Goal: Task Accomplishment & Management: Manage account settings

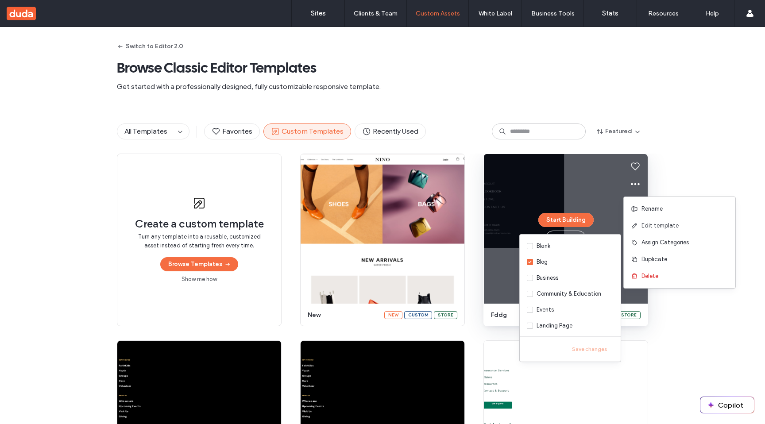
click at [674, 125] on div "All Templates Favorites Custom Templates Recently Used Featured" at bounding box center [382, 131] width 765 height 44
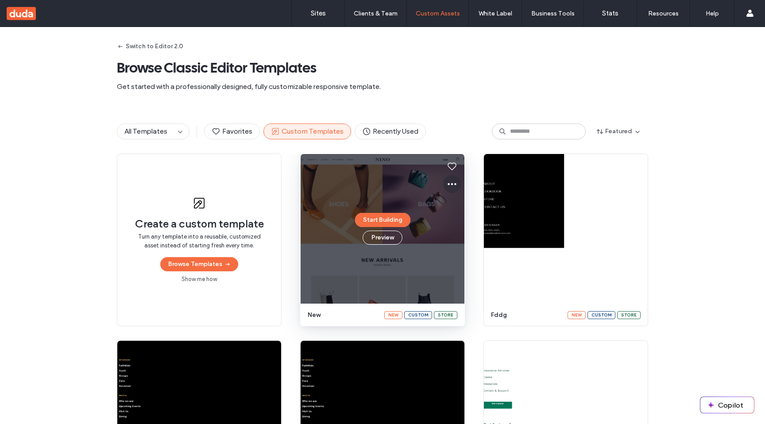
click at [447, 185] on icon at bounding box center [452, 184] width 11 height 11
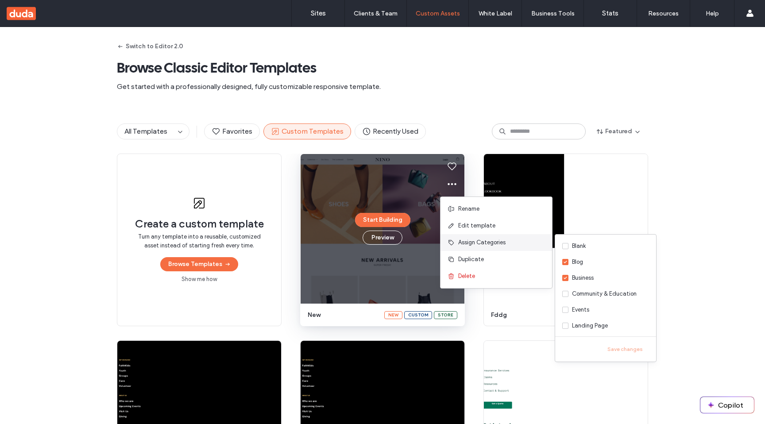
click at [480, 246] on span "Assign Categories" at bounding box center [481, 242] width 47 height 9
click at [593, 265] on label "Blog" at bounding box center [605, 262] width 101 height 16
click at [618, 347] on button "Save changes" at bounding box center [625, 349] width 48 height 11
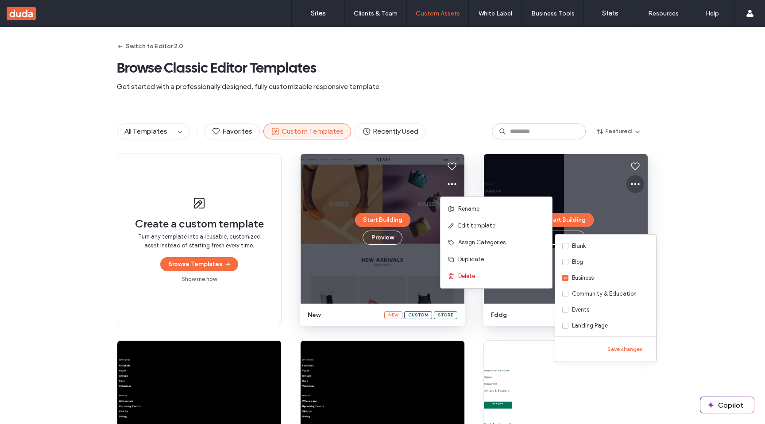
click at [635, 184] on use at bounding box center [635, 184] width 9 height 2
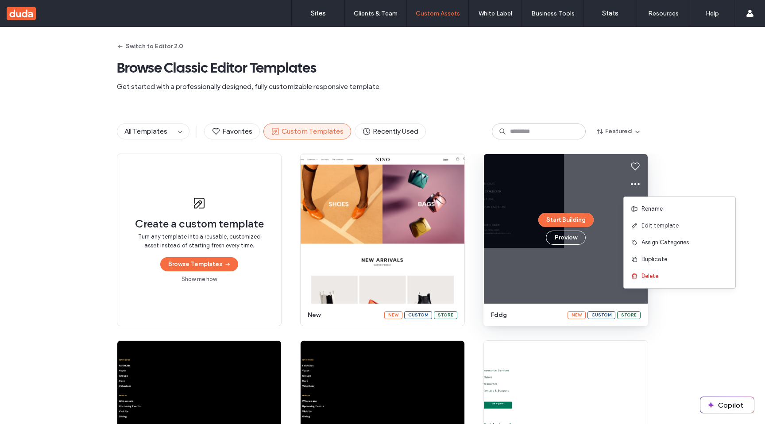
click at [666, 178] on div "Create a custom template Turn any template into a reusable, customized asset in…" at bounding box center [382, 333] width 765 height 359
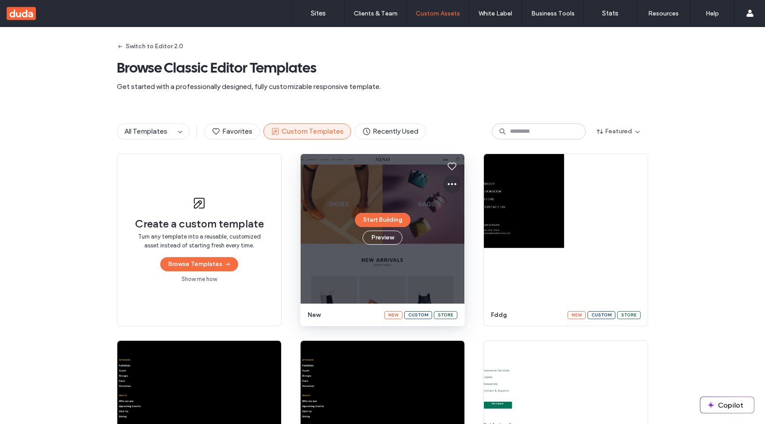
click at [448, 184] on use at bounding box center [451, 184] width 9 height 2
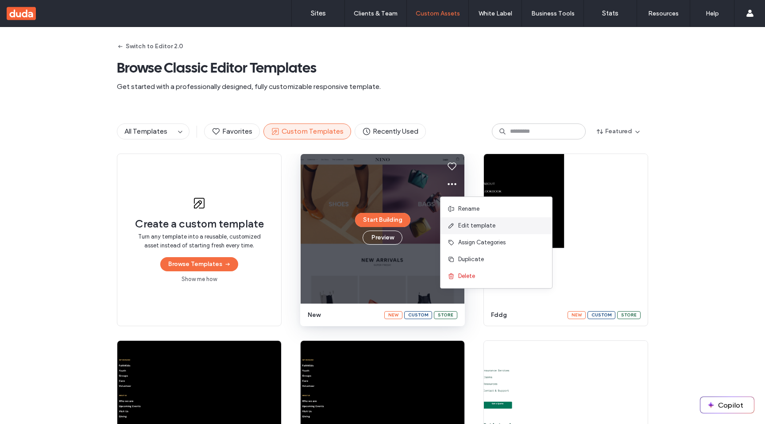
click at [462, 223] on span "Edit template" at bounding box center [476, 225] width 37 height 9
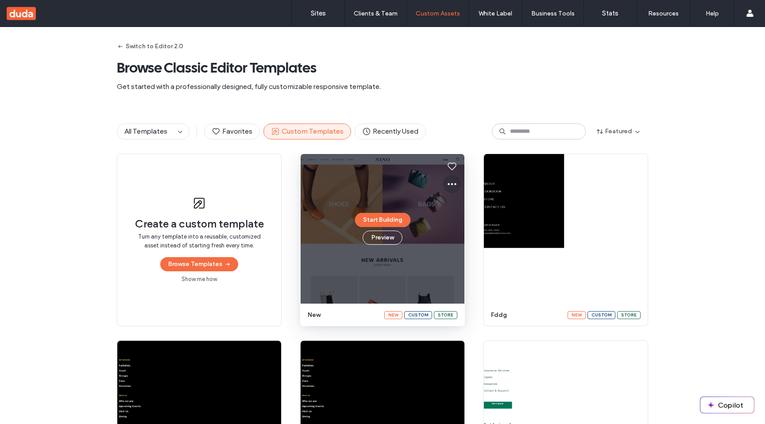
click at [453, 185] on icon at bounding box center [452, 184] width 11 height 11
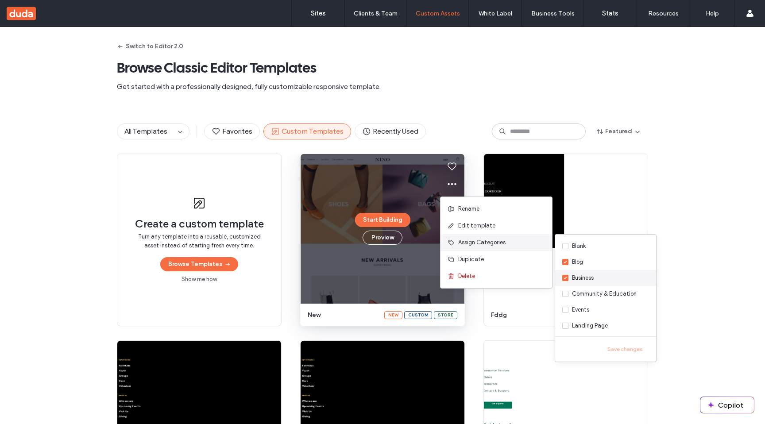
click at [598, 277] on label "Business" at bounding box center [605, 278] width 101 height 16
click at [621, 348] on button "Save changes" at bounding box center [625, 349] width 48 height 11
click at [679, 209] on div "Create a custom template Turn any template into a reusable, customized asset in…" at bounding box center [382, 333] width 765 height 359
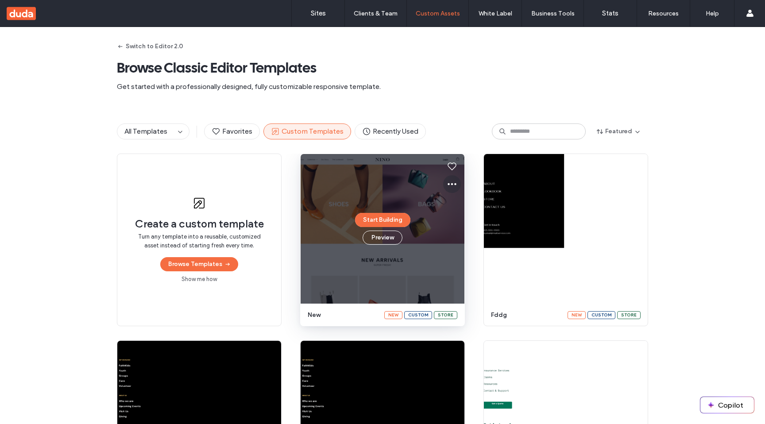
click at [447, 180] on icon at bounding box center [452, 184] width 11 height 11
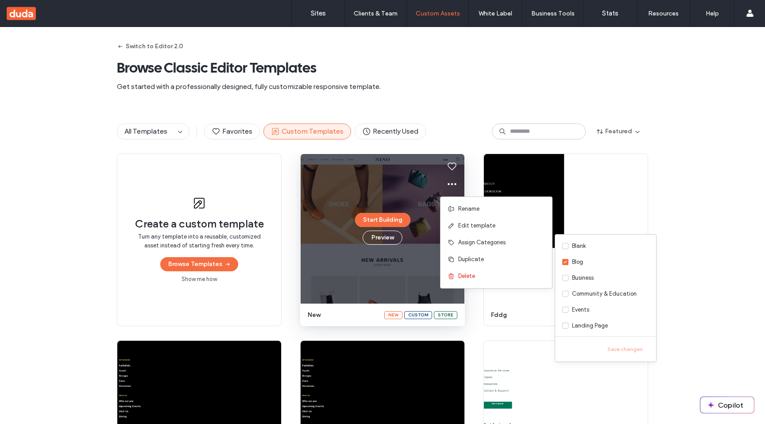
click at [677, 185] on div "Create a custom template Turn any template into a reusable, customized asset in…" at bounding box center [382, 333] width 765 height 359
click at [585, 250] on div "Blank" at bounding box center [579, 246] width 14 height 9
click at [610, 349] on button "ui.ed.dashboard.templatesPage.assignCategories.save.button" at bounding box center [605, 349] width 87 height 11
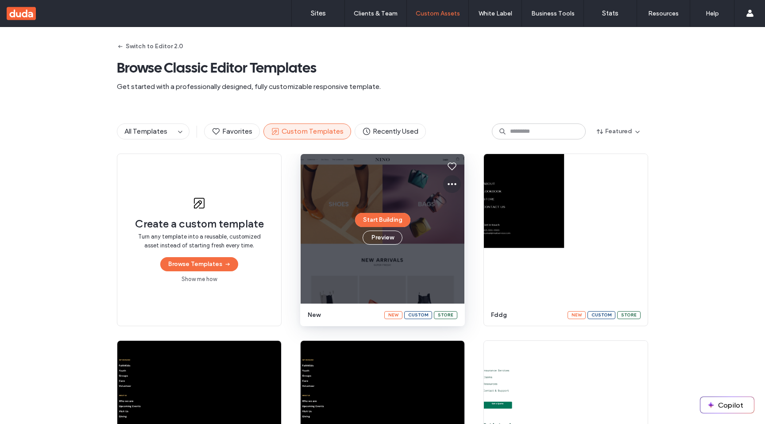
click at [443, 183] on button at bounding box center [452, 184] width 18 height 18
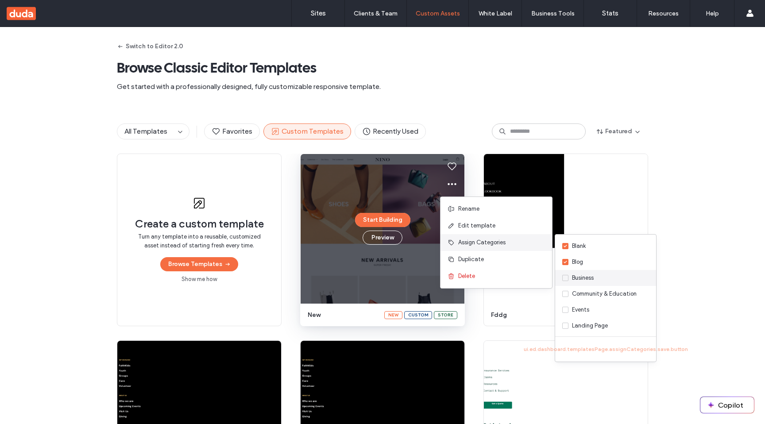
click at [584, 285] on label "Business" at bounding box center [605, 278] width 101 height 16
click at [605, 348] on button "ui.ed.dashboard.templatesPage.assignCategories.save.button" at bounding box center [605, 349] width 87 height 11
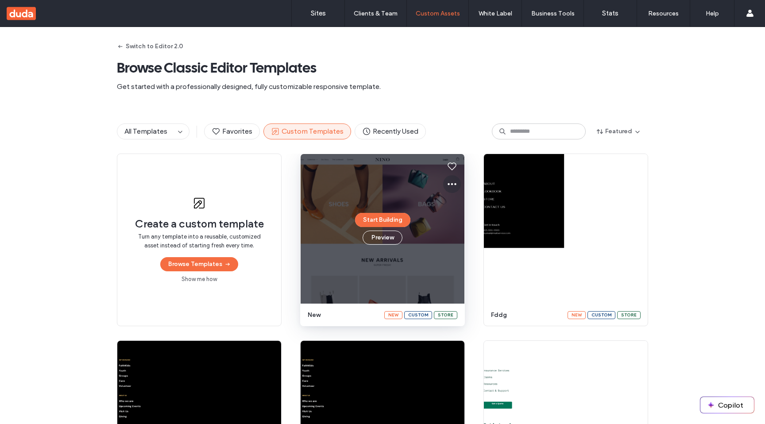
click at [447, 186] on icon at bounding box center [452, 184] width 11 height 11
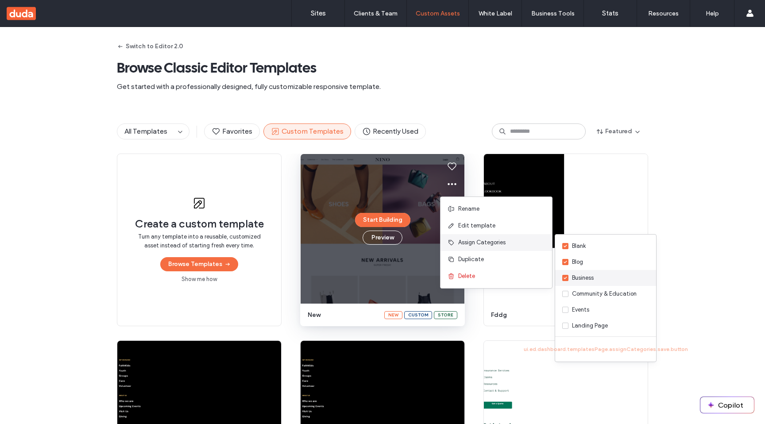
click at [600, 279] on label "Business" at bounding box center [605, 278] width 101 height 16
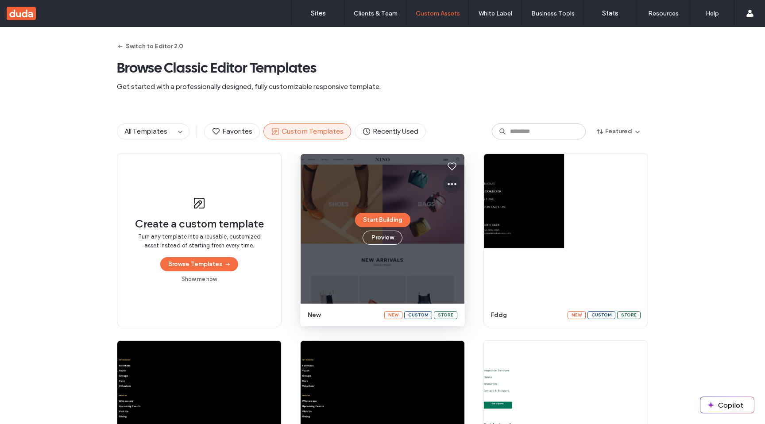
click at [443, 189] on button at bounding box center [452, 184] width 18 height 18
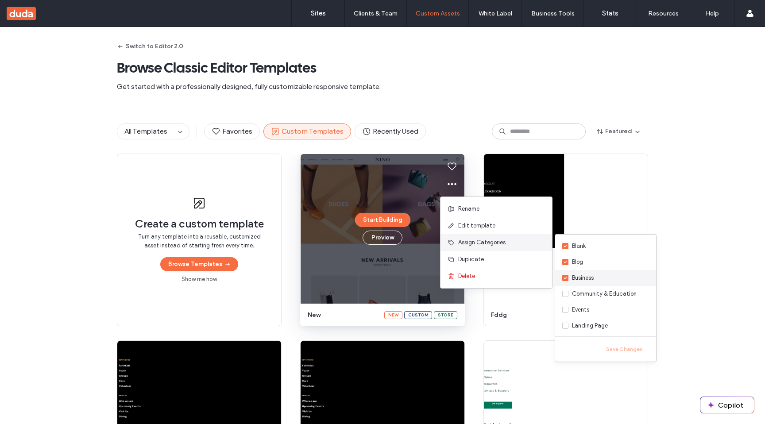
click at [604, 277] on label "Business" at bounding box center [605, 278] width 101 height 16
click at [620, 347] on button "Save Changes" at bounding box center [624, 349] width 49 height 11
click at [620, 351] on button "Save Changes" at bounding box center [624, 349] width 49 height 11
click at [705, 222] on div "Create a custom template Turn any template into a reusable, customized asset in…" at bounding box center [382, 333] width 765 height 359
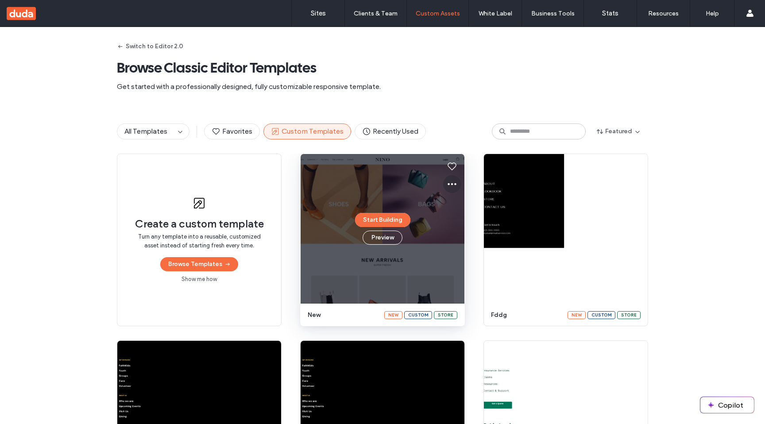
click at [448, 179] on icon at bounding box center [452, 184] width 11 height 11
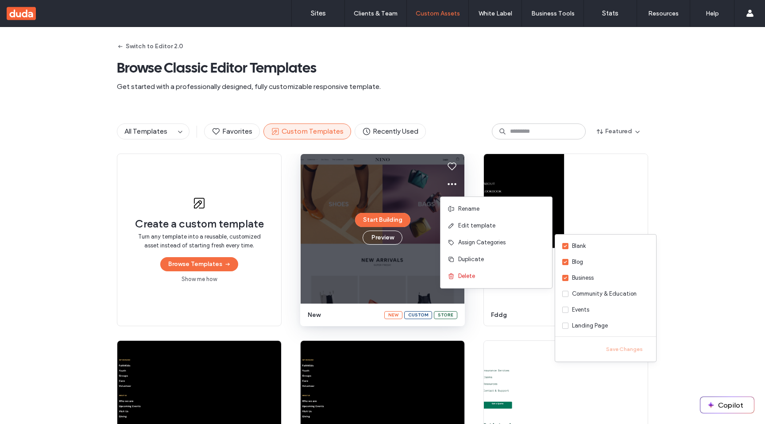
click at [670, 177] on div "Create a custom template Turn any template into a reusable, customized asset in…" at bounding box center [382, 333] width 765 height 359
click at [589, 280] on div "Business" at bounding box center [583, 277] width 22 height 9
click at [625, 349] on button "Save Changes" at bounding box center [624, 349] width 49 height 11
click at [611, 275] on label "Business" at bounding box center [605, 278] width 101 height 16
click at [611, 289] on div "Community & Education" at bounding box center [604, 293] width 65 height 9
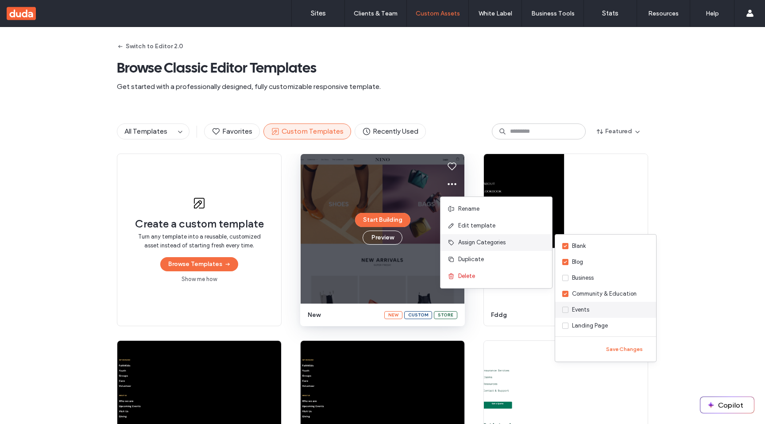
click at [611, 307] on label "Events" at bounding box center [605, 310] width 101 height 16
click at [619, 342] on div "Save Changes" at bounding box center [605, 349] width 101 height 25
click at [618, 351] on button "Save Changes" at bounding box center [624, 349] width 49 height 11
click at [674, 173] on div "Create a custom template Turn any template into a reusable, customized asset in…" at bounding box center [382, 333] width 765 height 359
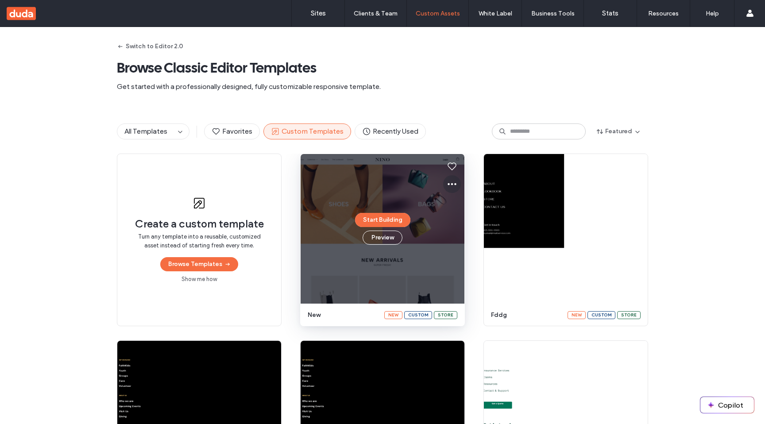
click at [451, 185] on icon at bounding box center [452, 184] width 11 height 11
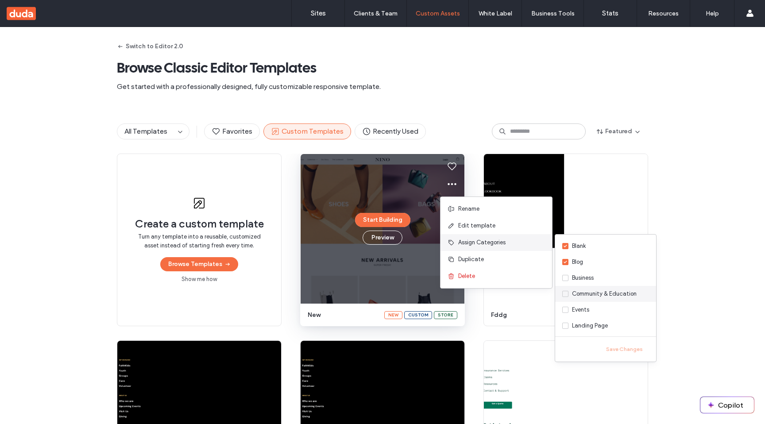
click at [609, 293] on div "Community & Education" at bounding box center [604, 293] width 65 height 9
click at [612, 351] on button "Save Changes" at bounding box center [624, 349] width 49 height 11
click at [685, 193] on div "Create a custom template Turn any template into a reusable, customized asset in…" at bounding box center [382, 333] width 765 height 359
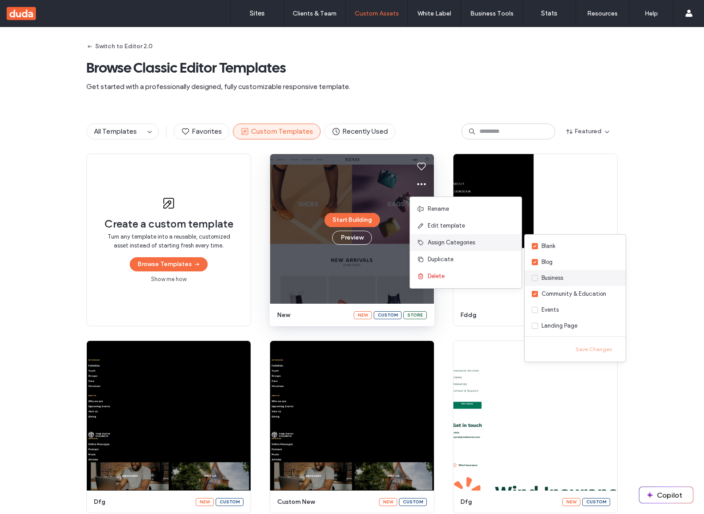
click at [567, 280] on label "Business" at bounding box center [574, 278] width 101 height 16
click at [600, 354] on button "Save Changes" at bounding box center [593, 349] width 49 height 11
click at [573, 279] on label "Business" at bounding box center [574, 278] width 101 height 16
click at [586, 296] on div "Community & Education" at bounding box center [573, 293] width 65 height 9
click at [594, 350] on button "Save Changes" at bounding box center [593, 349] width 49 height 11
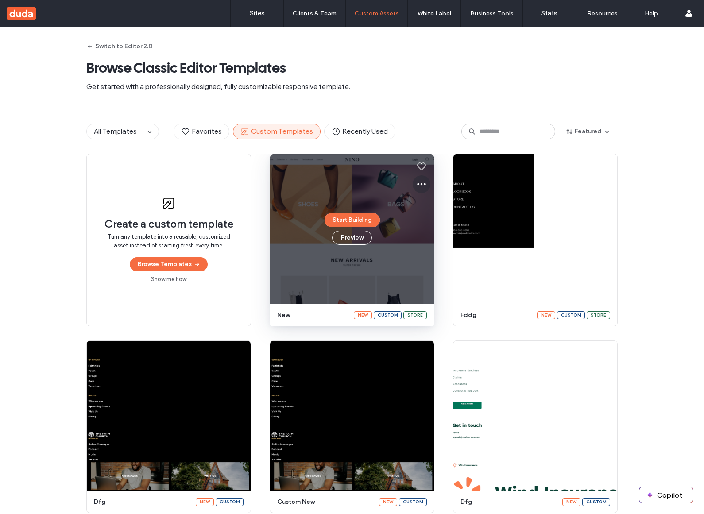
click at [416, 184] on icon at bounding box center [421, 184] width 11 height 11
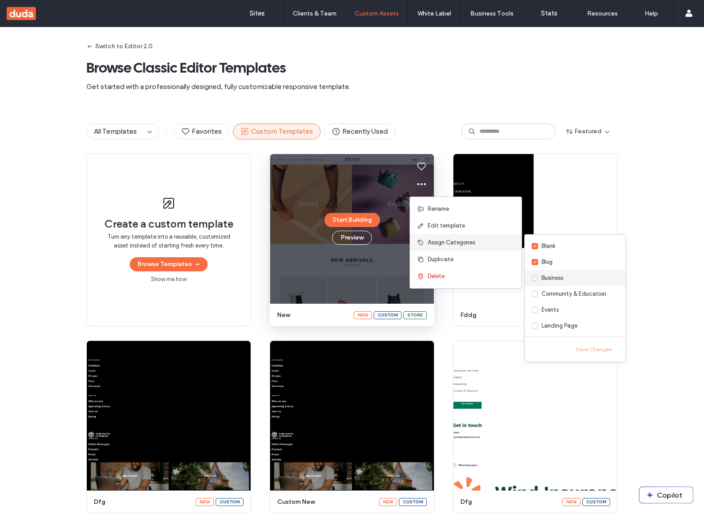
click at [576, 283] on label "Business" at bounding box center [574, 278] width 101 height 16
click at [576, 293] on div "Community & Education" at bounding box center [573, 293] width 65 height 9
click at [600, 350] on button "Save Changes" at bounding box center [593, 349] width 49 height 11
click at [570, 273] on label "Business" at bounding box center [574, 278] width 101 height 16
click at [571, 263] on label "Blog" at bounding box center [574, 262] width 101 height 16
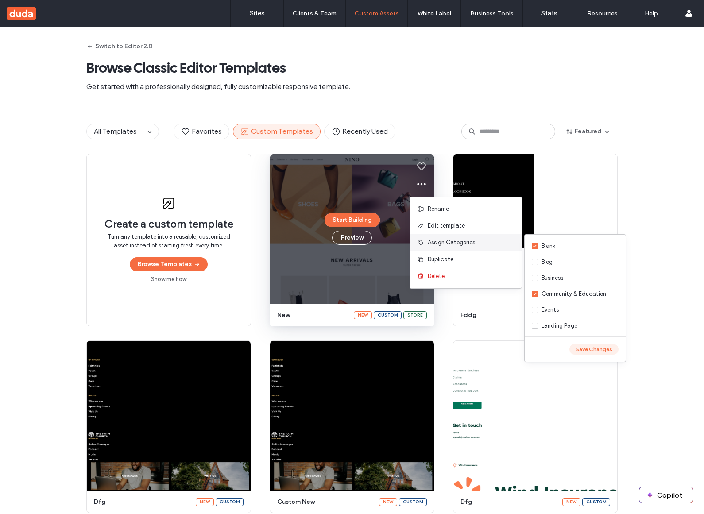
click at [592, 352] on button "Save Changes" at bounding box center [593, 349] width 49 height 11
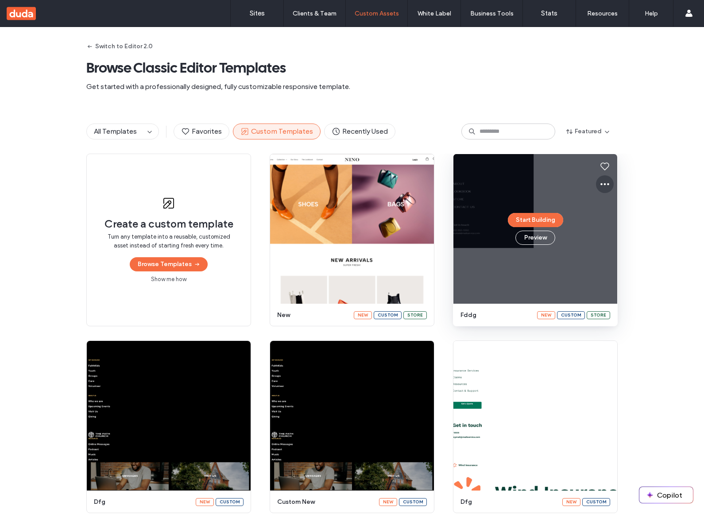
click at [599, 188] on icon at bounding box center [604, 184] width 11 height 11
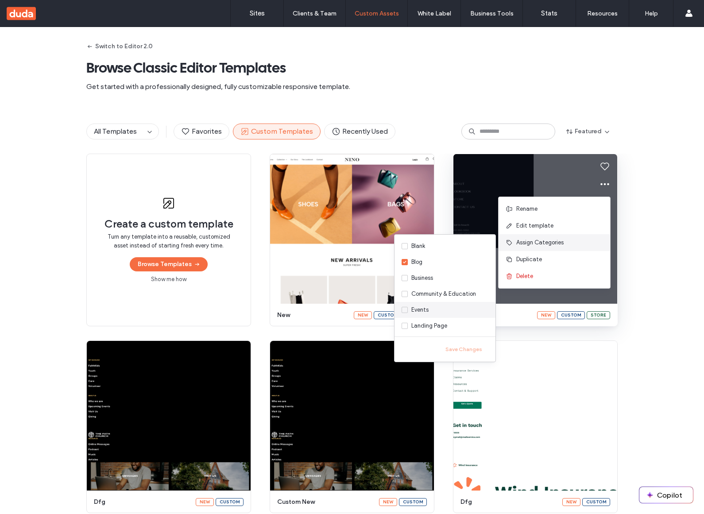
click at [441, 302] on label "Events" at bounding box center [444, 310] width 101 height 16
click at [464, 350] on button "Save Changes" at bounding box center [463, 349] width 49 height 11
click at [429, 277] on div "[DOMAIN_NAME]" at bounding box center [432, 277] width 43 height 9
click at [469, 350] on button "Save Changes" at bounding box center [463, 349] width 49 height 11
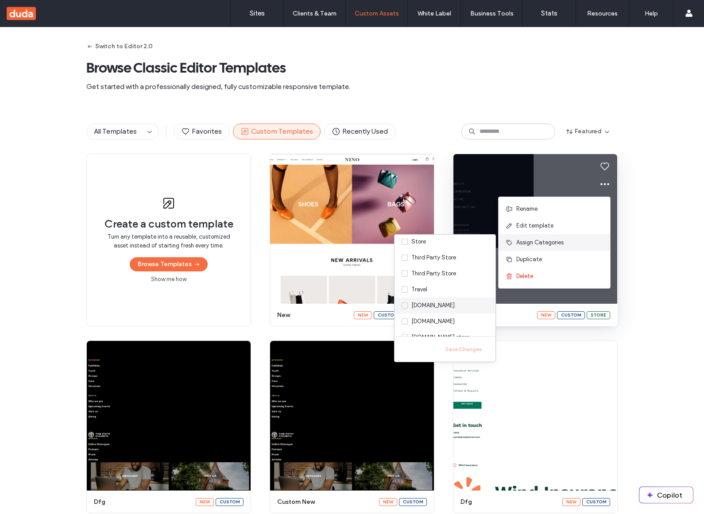
scroll to position [174, 0]
click at [440, 308] on div "[DOMAIN_NAME]" at bounding box center [432, 311] width 43 height 9
click at [460, 351] on button "Save Changes" at bounding box center [463, 349] width 49 height 11
click at [420, 314] on label "Events" at bounding box center [444, 310] width 101 height 16
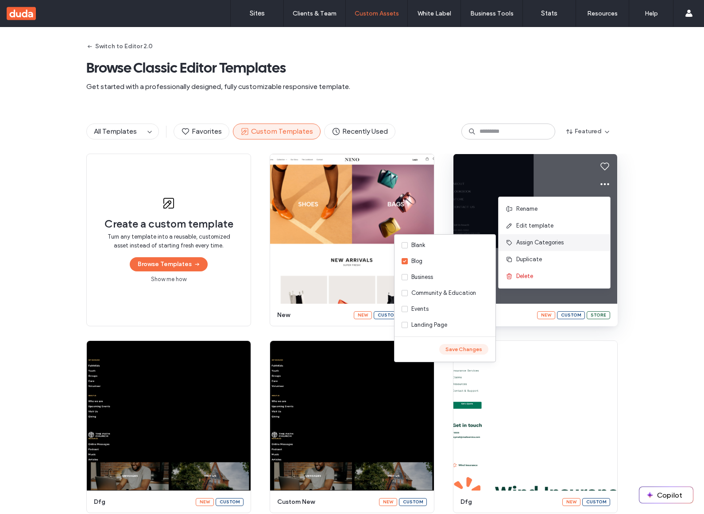
click at [465, 349] on button "Save Changes" at bounding box center [463, 349] width 49 height 11
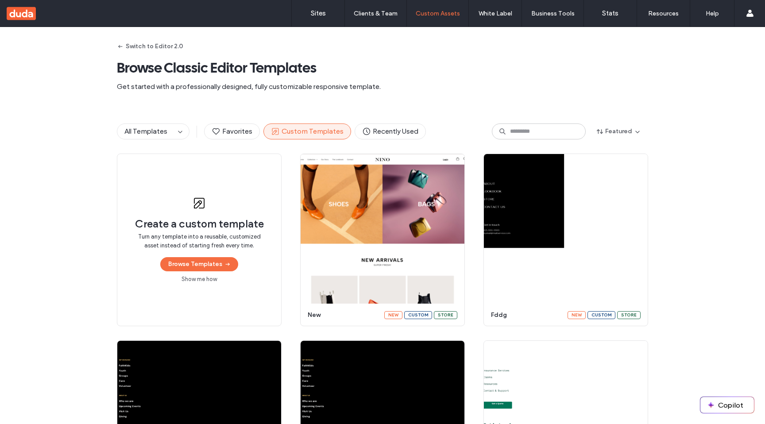
click at [635, 178] on span at bounding box center [635, 184] width 11 height 18
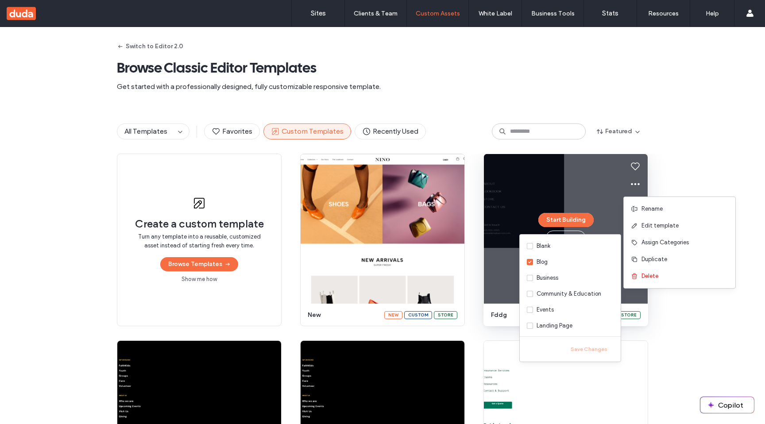
click at [684, 160] on div "Create a custom template Turn any template into a reusable, customized asset in…" at bounding box center [382, 333] width 765 height 359
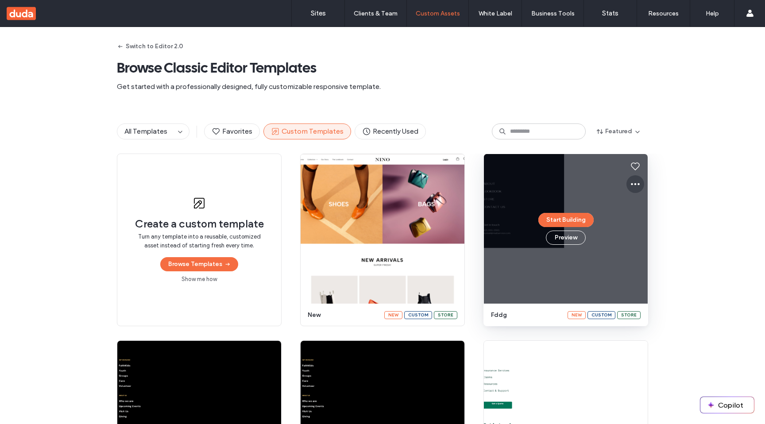
click at [630, 181] on icon at bounding box center [635, 184] width 11 height 11
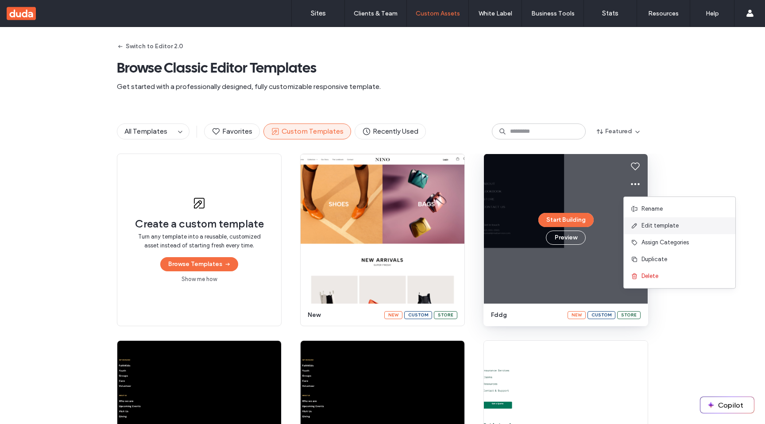
click at [659, 222] on span "Edit template" at bounding box center [659, 225] width 37 height 9
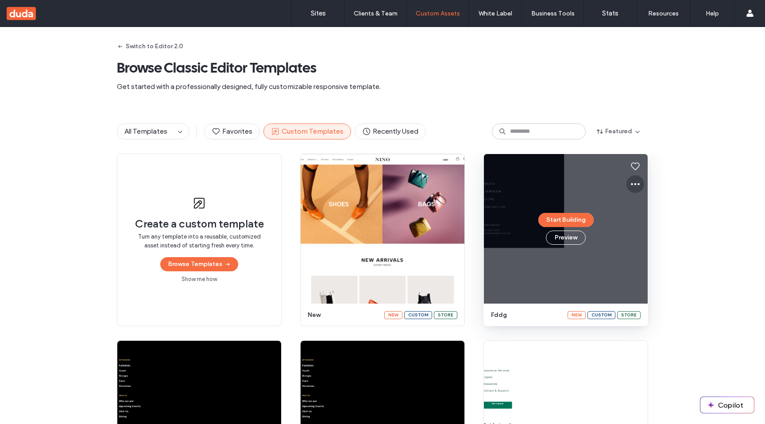
click at [630, 188] on icon at bounding box center [635, 184] width 11 height 11
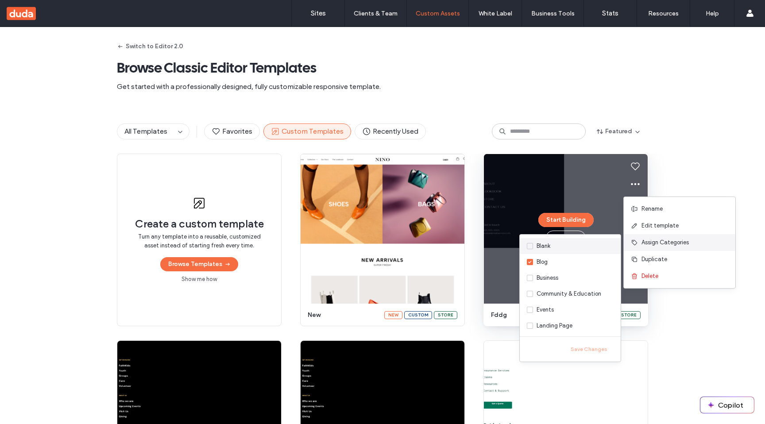
click at [553, 245] on label "Blank" at bounding box center [570, 246] width 101 height 16
click at [540, 279] on div "Business" at bounding box center [547, 277] width 22 height 9
click at [581, 351] on button "Save Changes" at bounding box center [588, 349] width 49 height 11
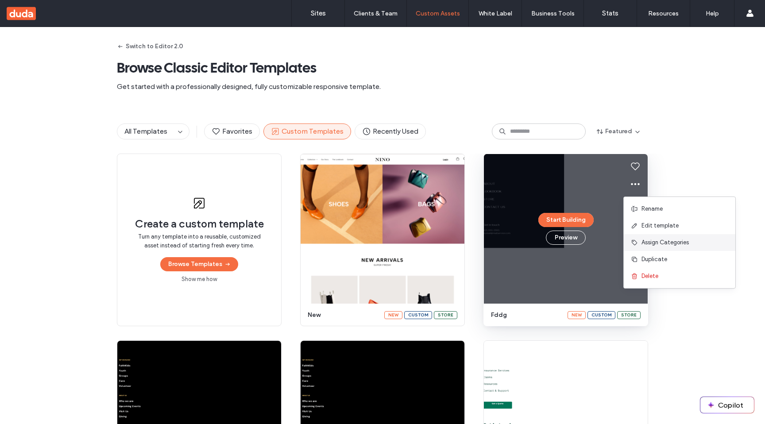
click at [487, 104] on div "Switch to Editor 2.0 Browse Classic Editor Templates Get started with a profess…" at bounding box center [382, 68] width 531 height 82
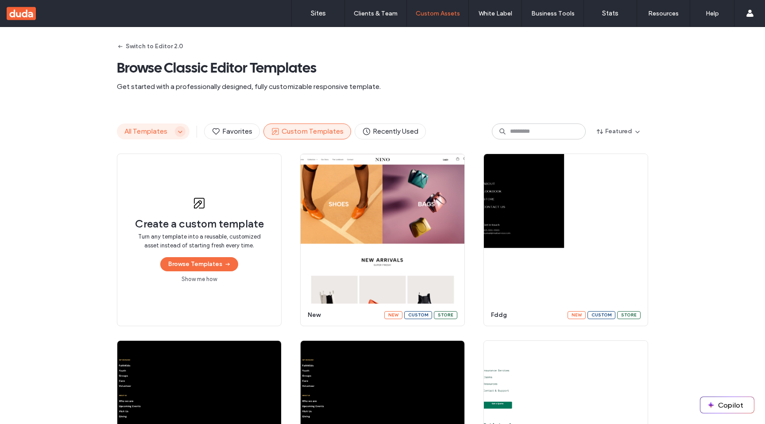
click at [178, 131] on use "button" at bounding box center [180, 132] width 4 height 2
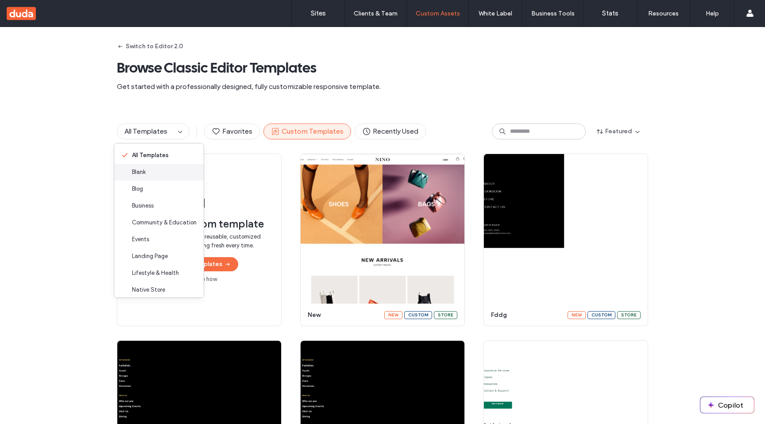
click at [169, 170] on div "Blank" at bounding box center [158, 172] width 89 height 17
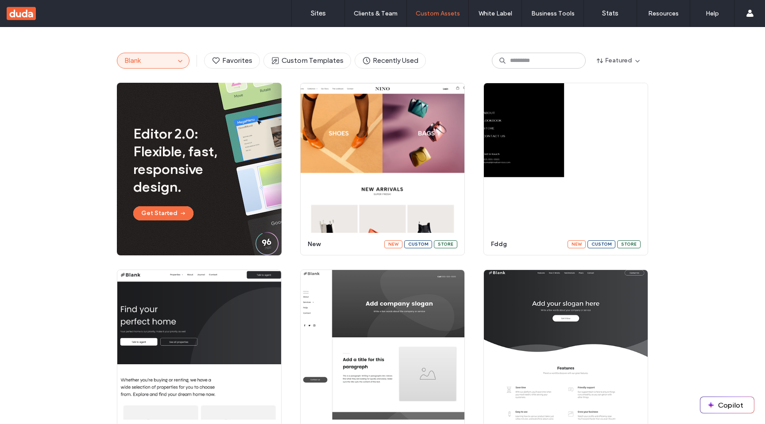
scroll to position [2, 0]
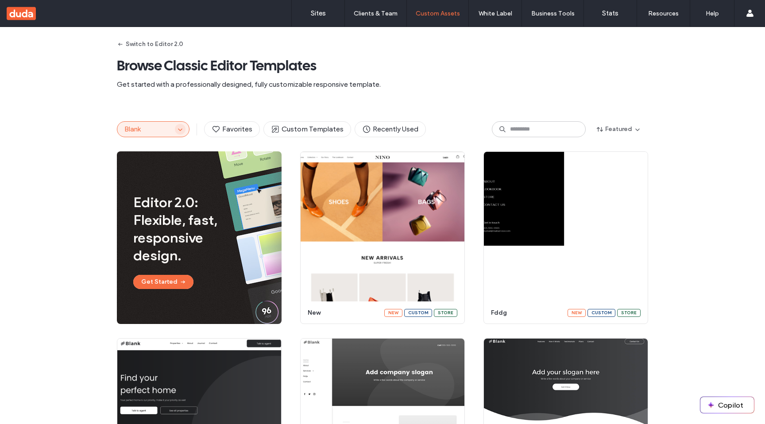
click at [178, 126] on icon "button" at bounding box center [180, 129] width 7 height 7
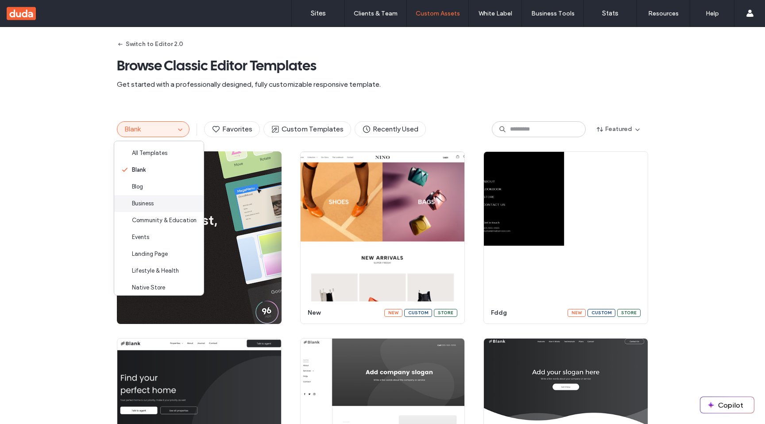
click at [171, 205] on div "Business" at bounding box center [158, 203] width 89 height 17
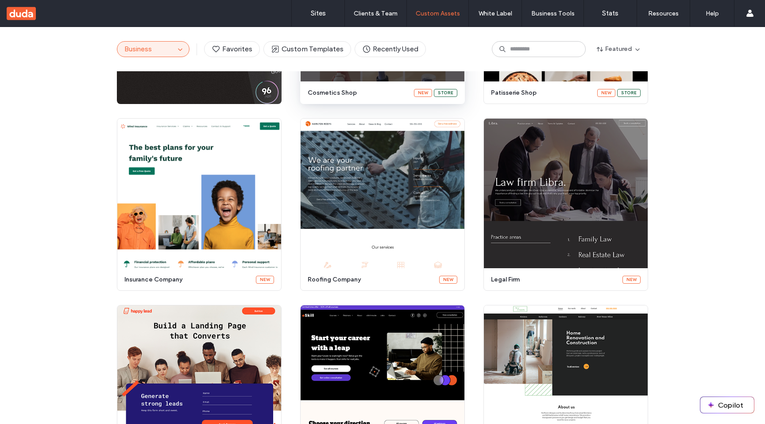
scroll to position [0, 0]
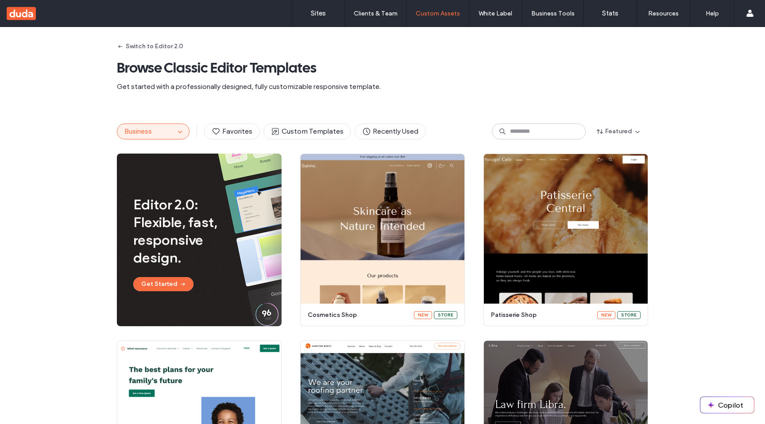
click at [412, 85] on span "Get started with a professionally designed, fully customizable responsive templ…" at bounding box center [382, 87] width 531 height 10
